Goal: Find contact information

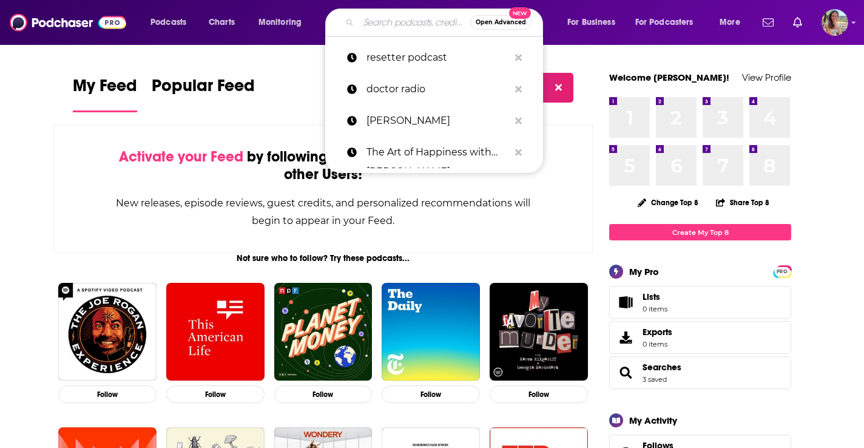
click at [393, 14] on input "Search podcasts, credits, & more..." at bounding box center [415, 22] width 112 height 19
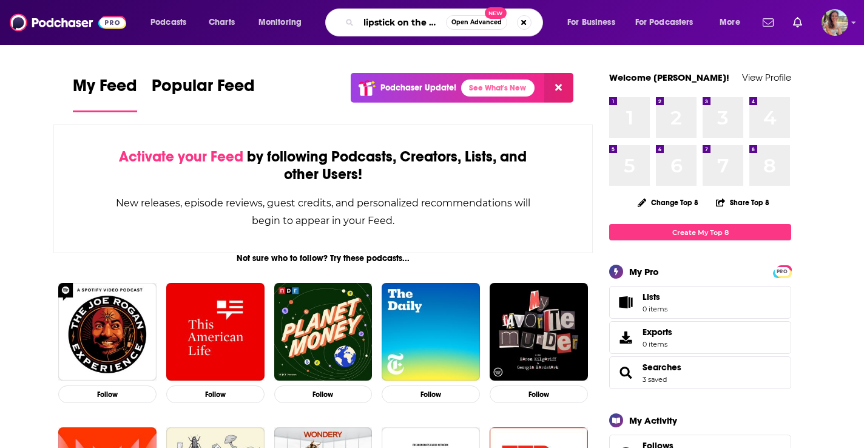
scroll to position [0, 4]
type input "lipstick on the rim"
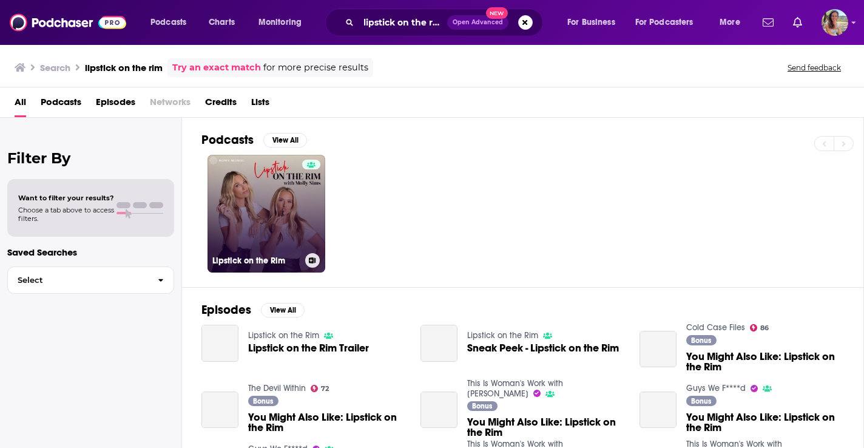
click at [297, 197] on link "Lipstick on the Rim" at bounding box center [266, 214] width 118 height 118
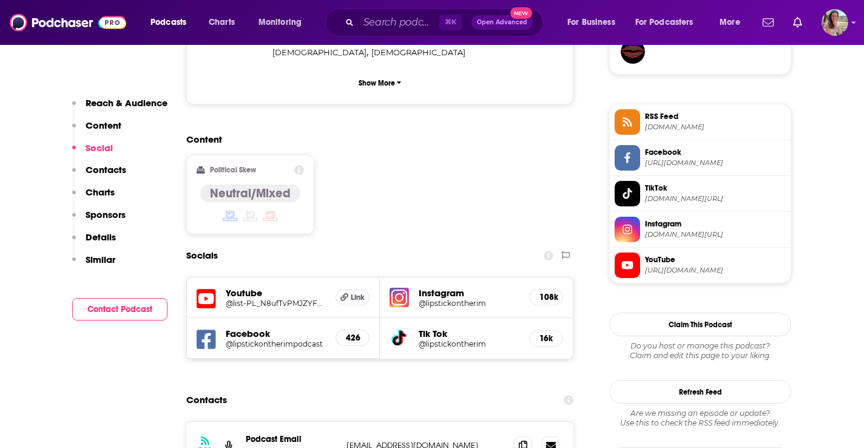
scroll to position [933, 0]
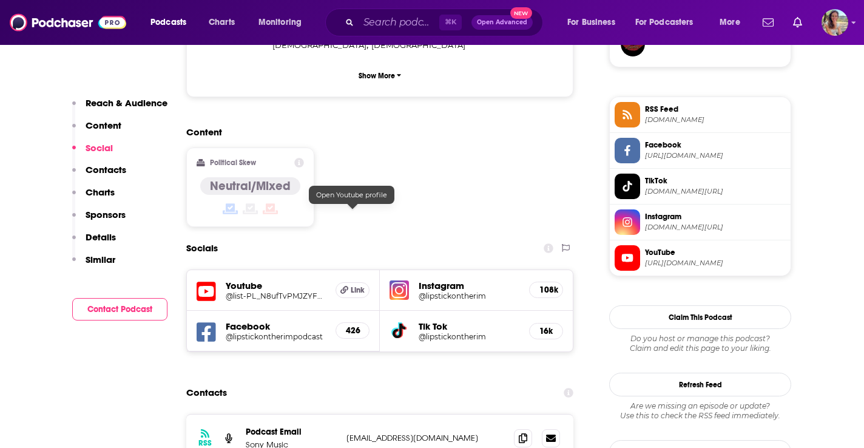
click at [354, 285] on span "Link" at bounding box center [358, 290] width 14 height 10
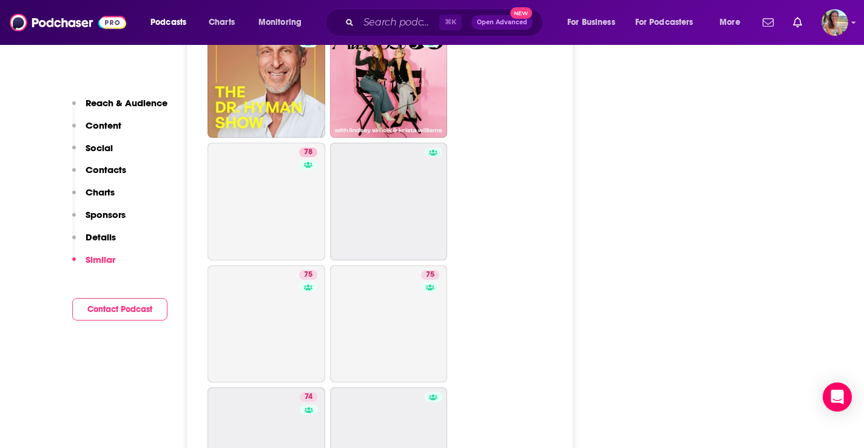
scroll to position [2516, 0]
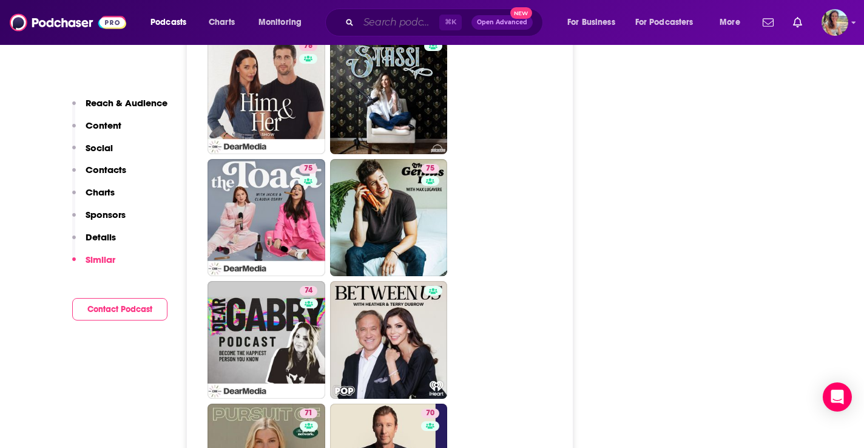
click at [369, 29] on input "Search podcasts, credits, & more..." at bounding box center [399, 22] width 81 height 19
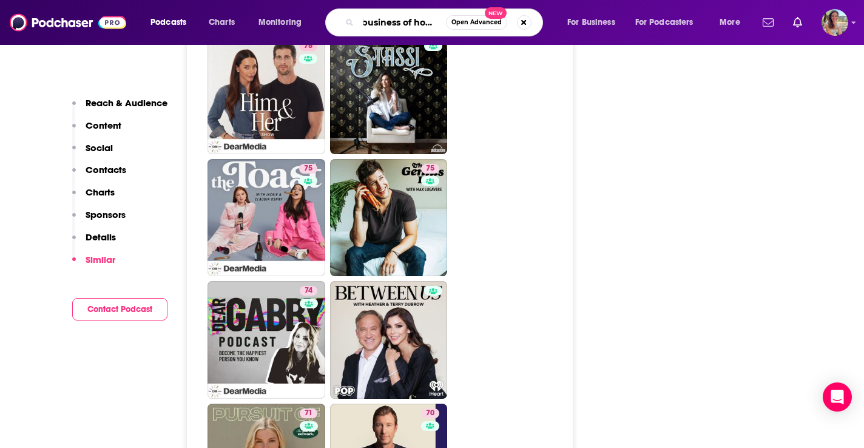
type input "business of home"
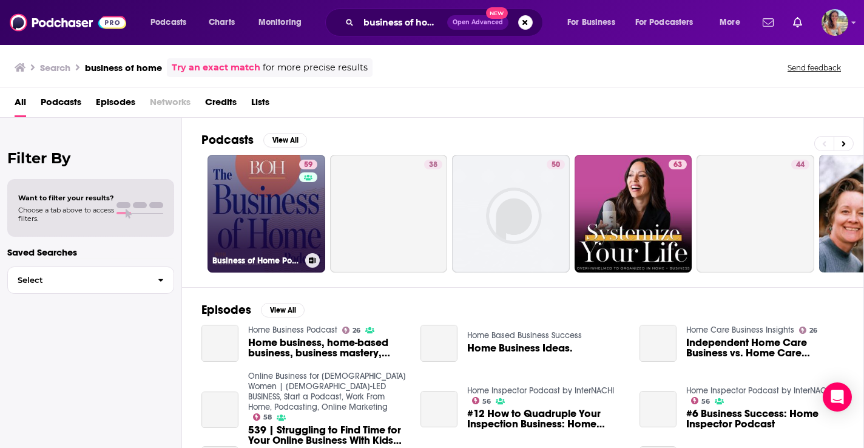
click at [277, 224] on link "59 Business of Home Podcast" at bounding box center [266, 214] width 118 height 118
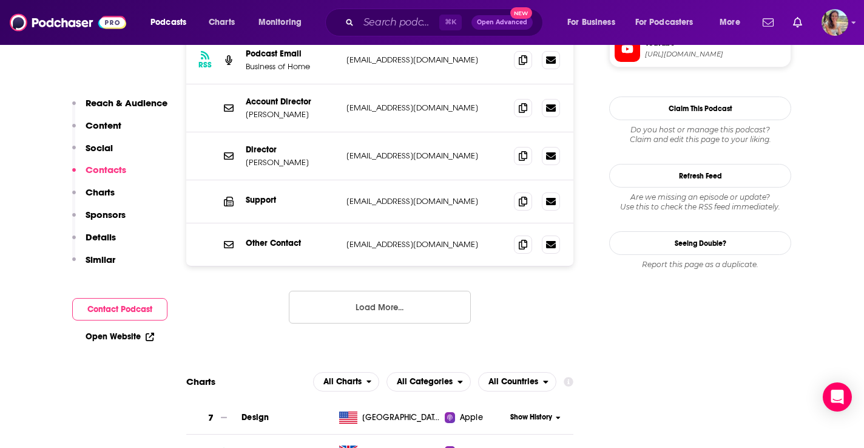
scroll to position [1222, 0]
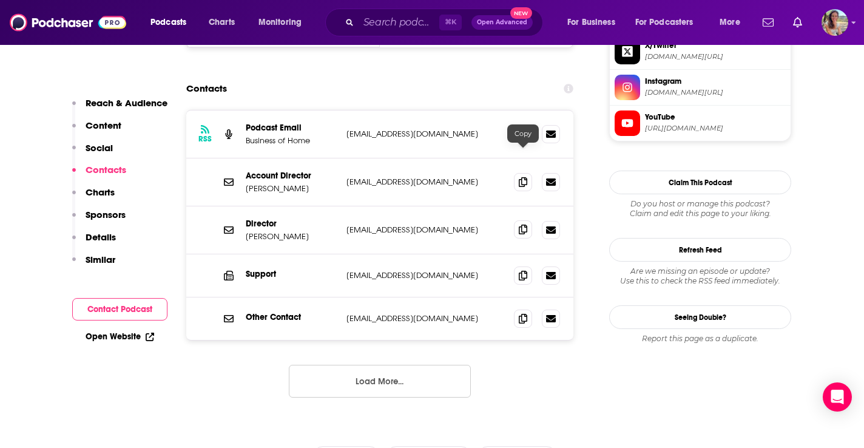
click at [525, 220] on span at bounding box center [523, 229] width 18 height 18
click at [514, 266] on span at bounding box center [523, 275] width 18 height 18
click at [522, 177] on icon at bounding box center [523, 182] width 8 height 10
click at [523, 266] on span at bounding box center [523, 275] width 18 height 18
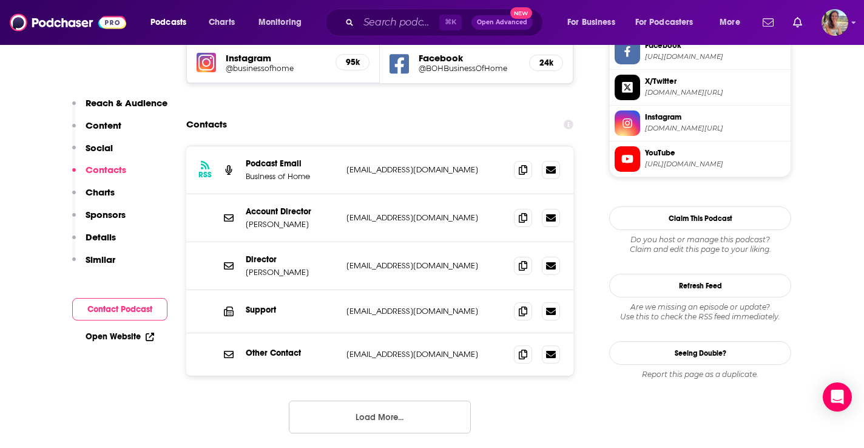
scroll to position [1181, 0]
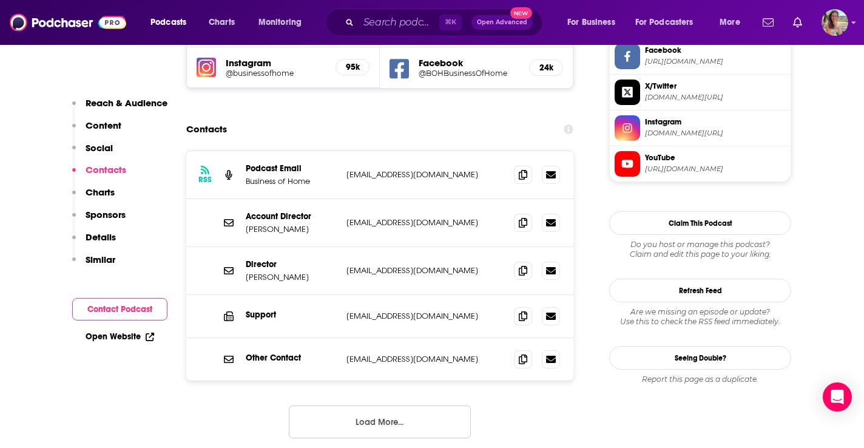
click at [533, 166] on div at bounding box center [537, 175] width 46 height 18
click at [528, 165] on span at bounding box center [523, 174] width 18 height 18
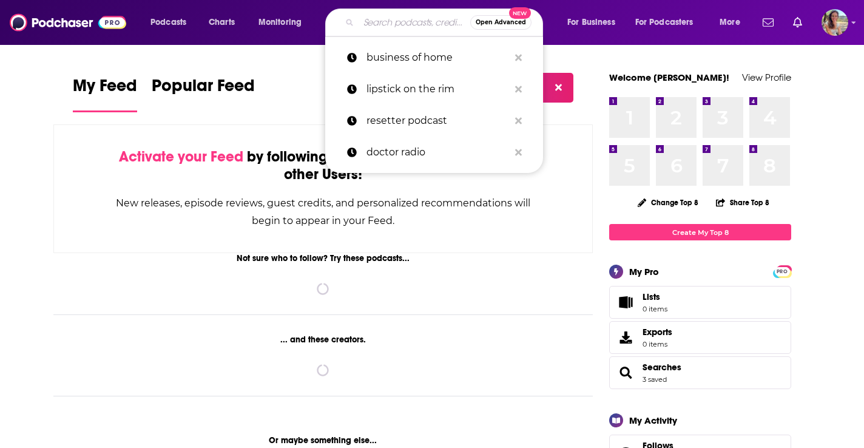
click at [361, 23] on input "Search podcasts, credits, & more..." at bounding box center [415, 22] width 112 height 19
paste input "The Interior Collective"
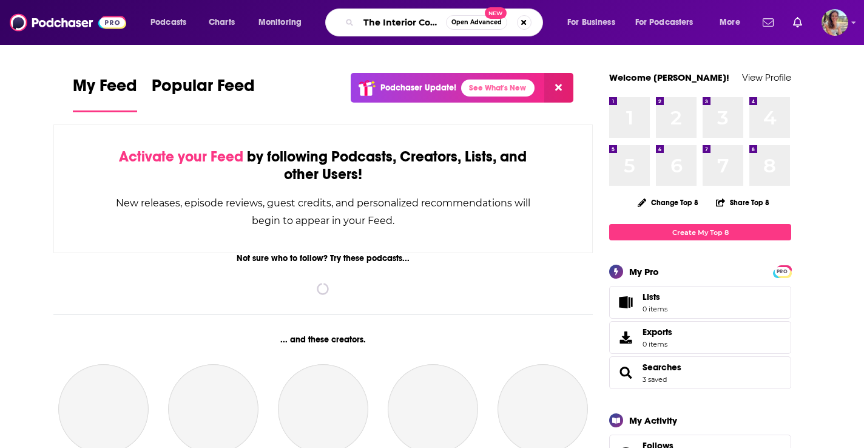
scroll to position [0, 21]
type input "The Interior Collective"
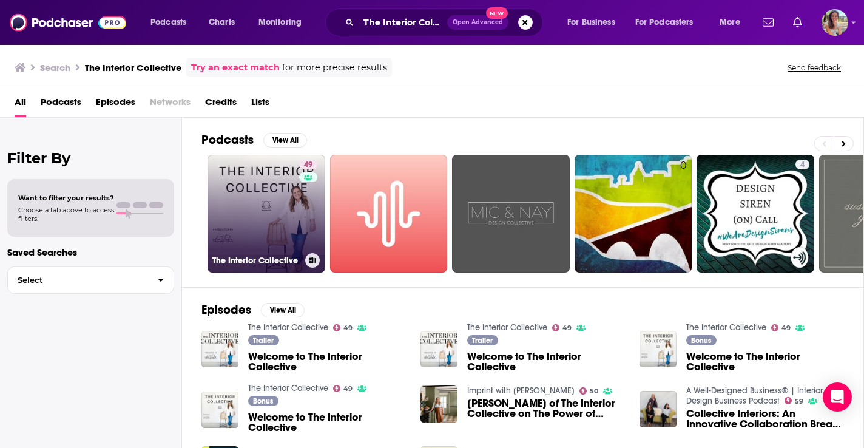
click at [282, 195] on link "49 The Interior Collective" at bounding box center [266, 214] width 118 height 118
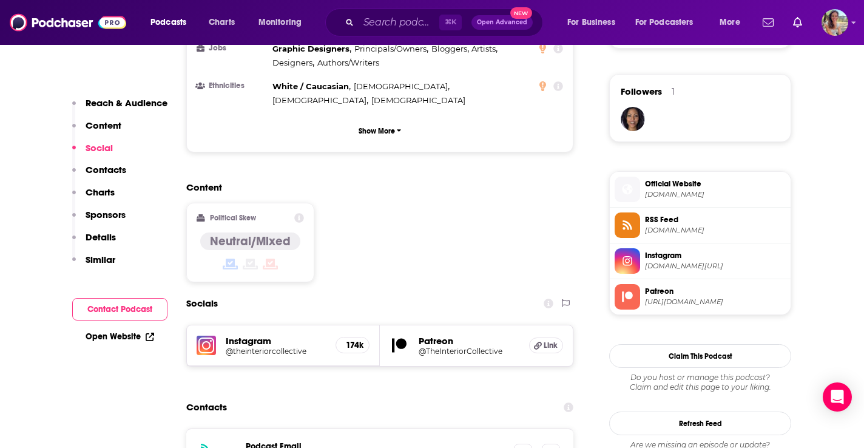
scroll to position [859, 0]
click at [525, 447] on icon at bounding box center [523, 452] width 8 height 10
